Goal: Information Seeking & Learning: Understand process/instructions

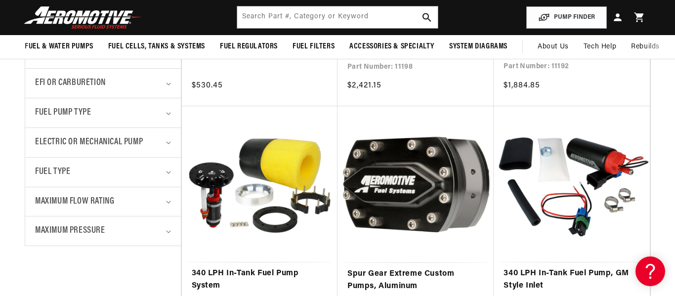
scroll to position [393, 0]
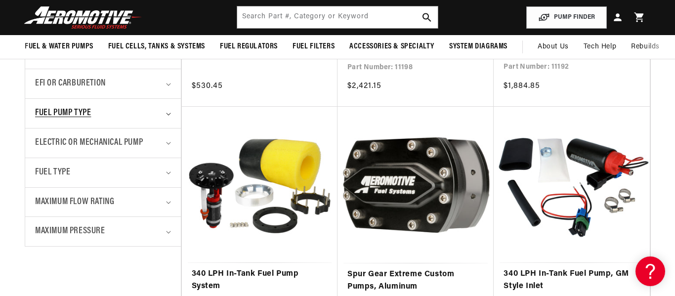
click at [168, 113] on icon "Fuel Pump Type (0 selected)" at bounding box center [168, 114] width 5 height 3
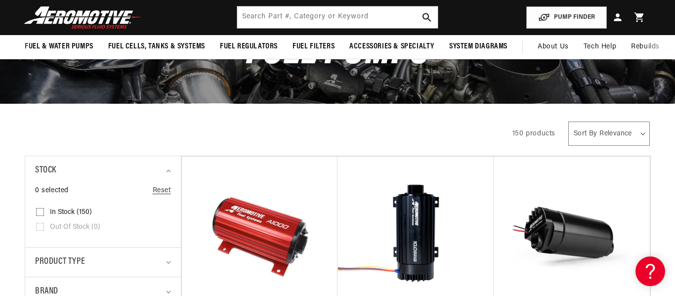
scroll to position [0, 0]
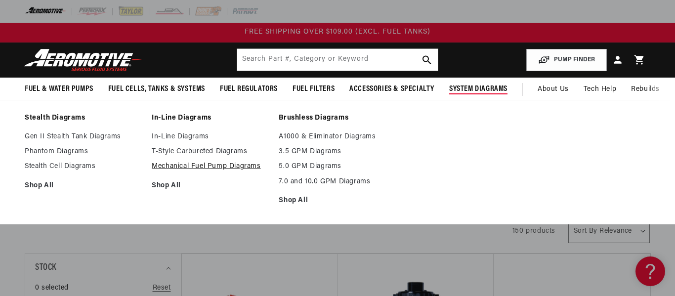
click at [231, 166] on link "Mechanical Fuel Pump Diagrams" at bounding box center [210, 166] width 117 height 9
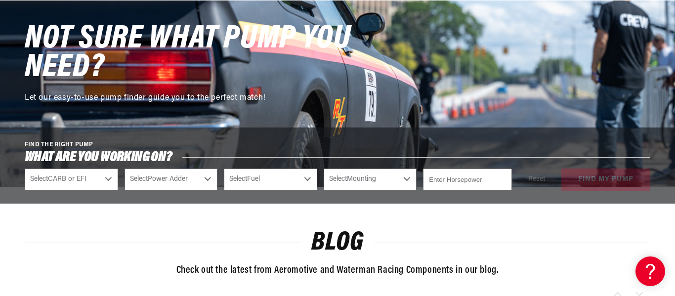
scroll to position [594, 0]
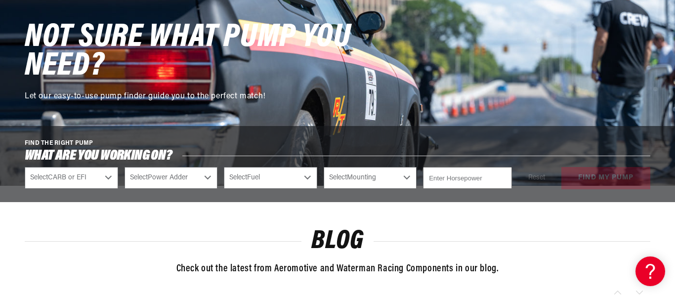
click at [108, 178] on select "Select CARB or EFI Carbureted Fuel Injected" at bounding box center [71, 178] width 93 height 22
select select "Fuel-Injected"
click at [25, 167] on select "Select CARB or EFI Carbureted Fuel Injected" at bounding box center [71, 178] width 93 height 22
select select "Fuel-Injected"
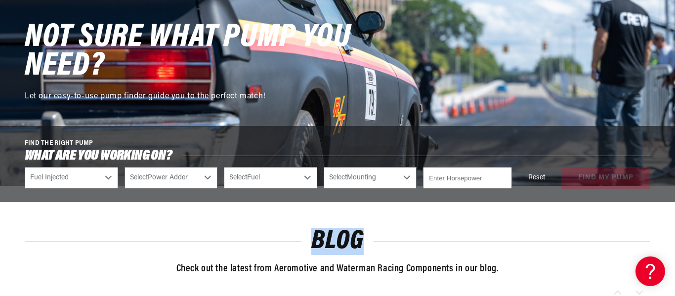
click at [208, 176] on select "Select Power Adder No - Naturally Aspirated Yes - Forced Induction" at bounding box center [171, 178] width 93 height 22
select select "Yes-Forced-Induction"
click at [125, 167] on select "Select Power Adder No - Naturally Aspirated Yes - Forced Induction" at bounding box center [171, 178] width 93 height 22
select select "Yes-Forced-Induction"
click at [306, 176] on select "Select Fuel E85 Gas" at bounding box center [270, 178] width 93 height 22
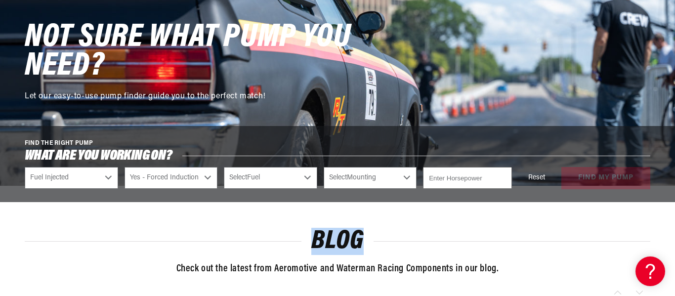
select select "E85"
click at [224, 167] on select "Select Fuel E85 Gas" at bounding box center [270, 178] width 93 height 22
select select "E85"
click at [406, 176] on select "Select Mounting External In-Tank" at bounding box center [370, 178] width 93 height 22
select select "External"
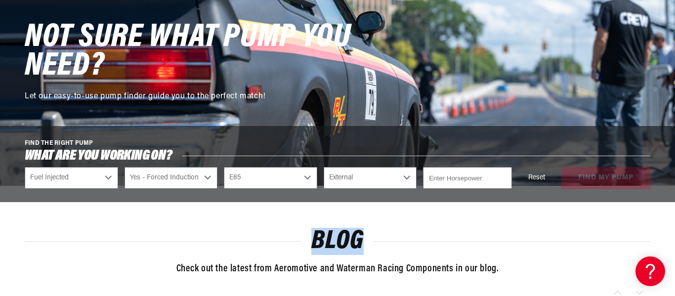
click at [324, 167] on select "Select Mounting External In-Tank" at bounding box center [370, 178] width 93 height 22
select select "External"
click at [481, 179] on input "number" at bounding box center [467, 178] width 89 height 22
type input "1400"
click at [576, 177] on div "Reset find my pump" at bounding box center [584, 178] width 132 height 22
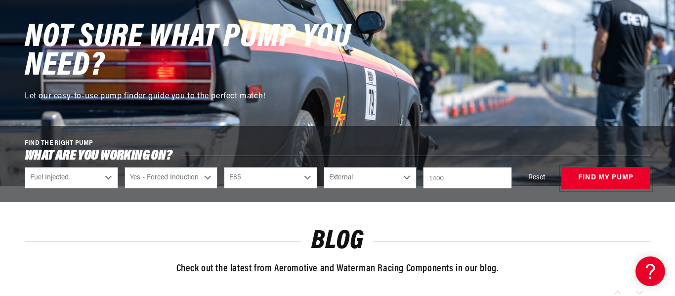
click at [576, 177] on button "find my pump" at bounding box center [605, 178] width 89 height 22
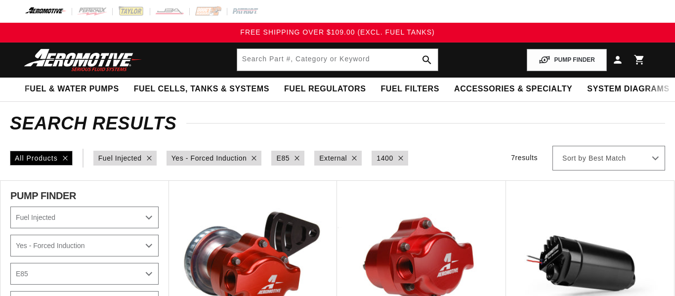
select select "Fuel-Injected"
select select "Yes-Forced-Induction"
select select "E85"
select select "External"
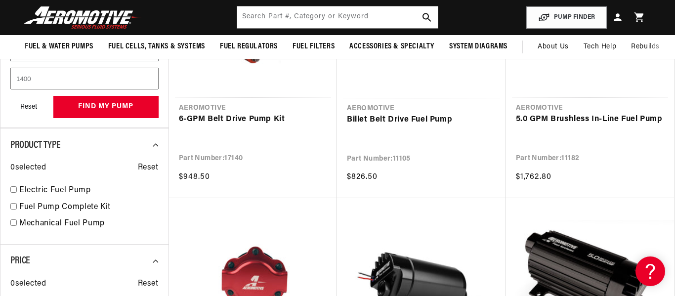
scroll to position [252, 0]
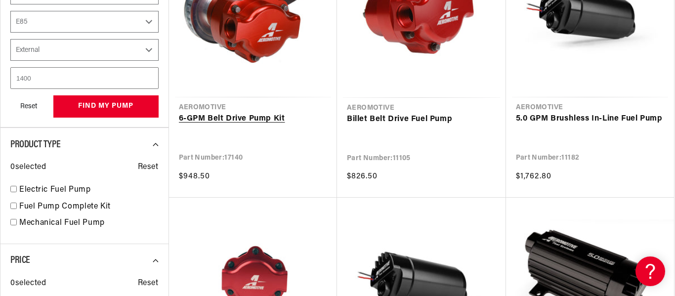
click at [232, 119] on link "6-GPM Belt Drive Pump Kit" at bounding box center [253, 119] width 149 height 13
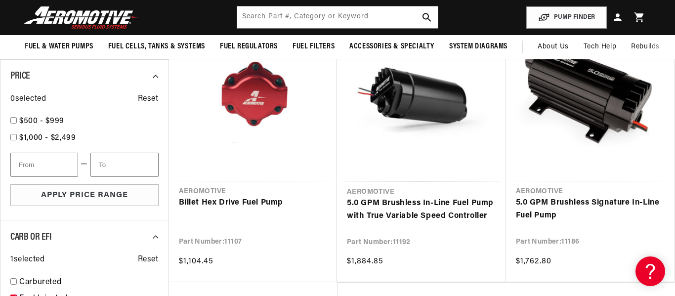
scroll to position [322, 0]
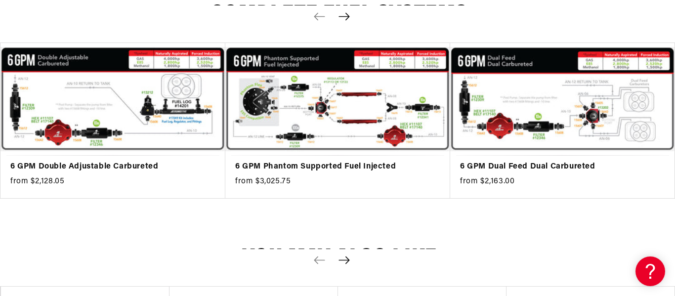
scroll to position [1652, 0]
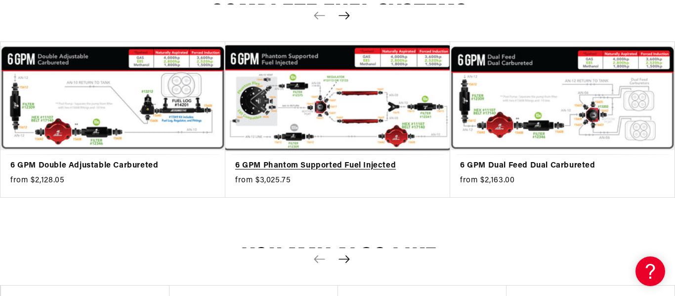
click at [349, 160] on link "6 GPM Phantom Supported Fuel Injected" at bounding box center [332, 166] width 195 height 13
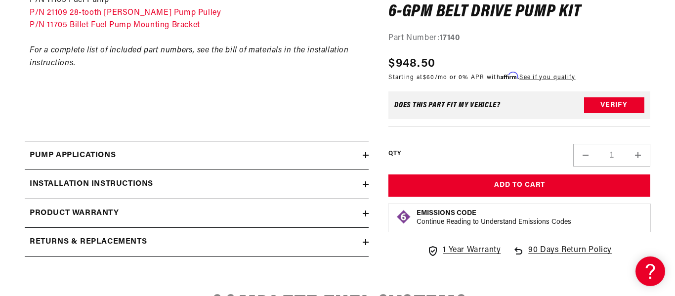
scroll to position [1362, 0]
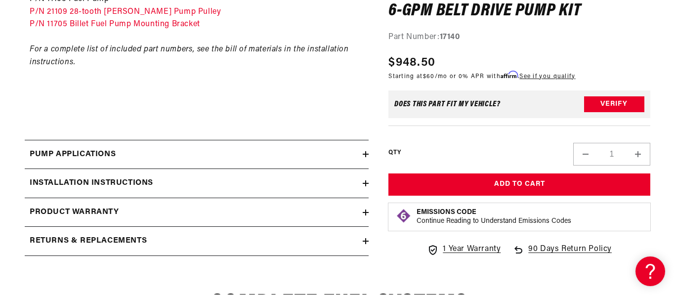
click at [307, 180] on div "Installation Instructions" at bounding box center [194, 183] width 338 height 13
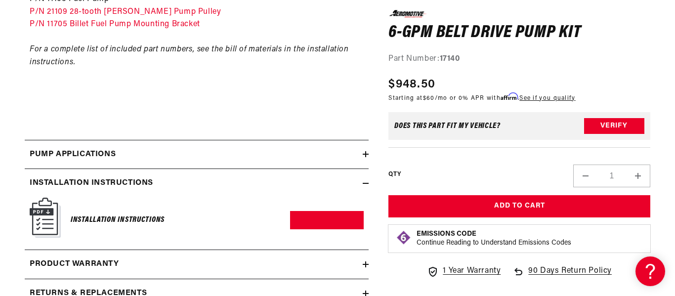
click at [43, 215] on img at bounding box center [45, 218] width 31 height 40
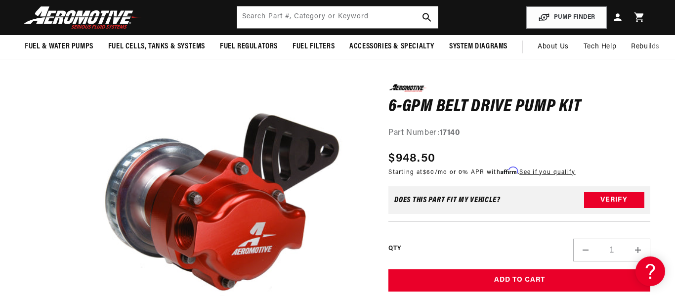
scroll to position [71, 0]
